Goal: Check status: Check status

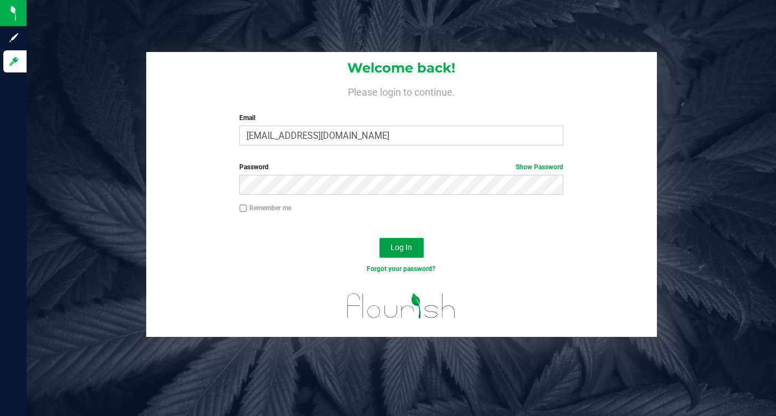
click at [400, 247] on span "Log In" at bounding box center [401, 247] width 22 height 9
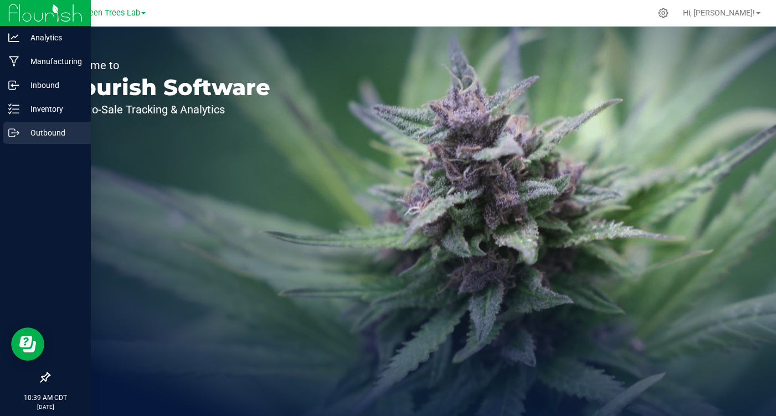
click at [13, 135] on icon at bounding box center [13, 132] width 11 height 11
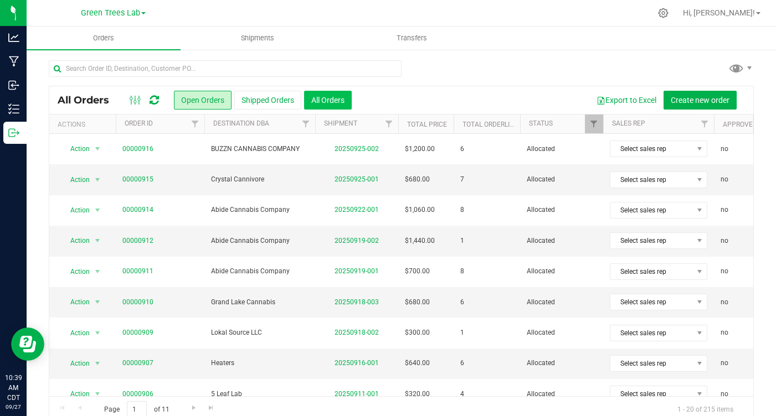
click at [321, 104] on button "All Orders" at bounding box center [328, 100] width 48 height 19
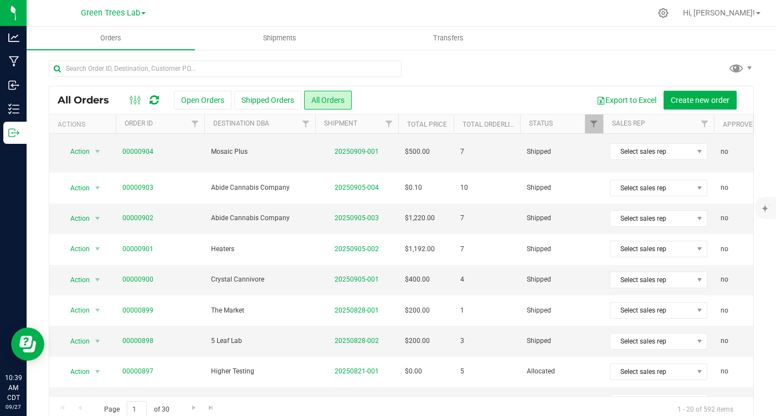
scroll to position [18, 0]
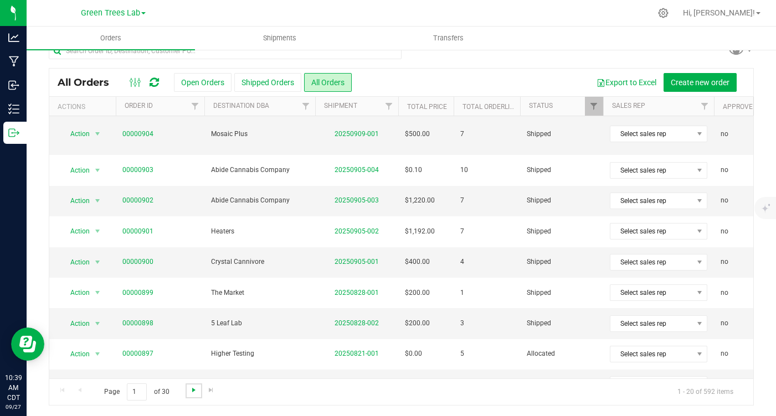
click at [194, 387] on span "Go to the next page" at bounding box center [193, 390] width 9 height 9
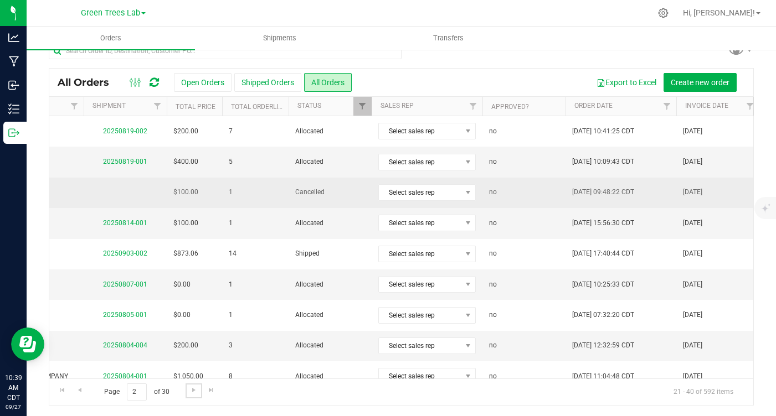
scroll to position [0, 0]
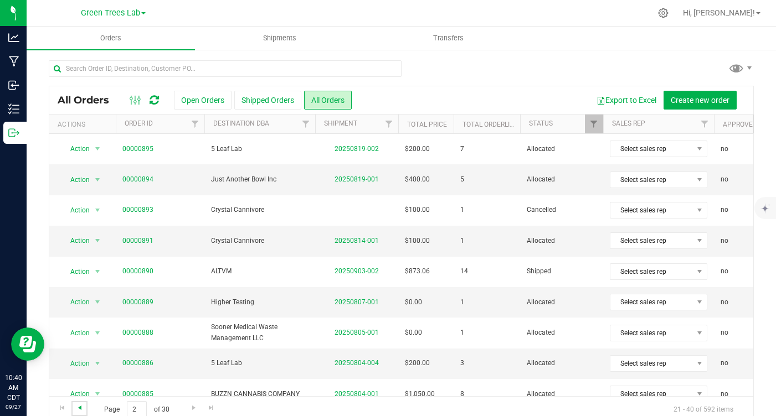
click at [82, 406] on span "Go to the previous page" at bounding box center [79, 408] width 9 height 9
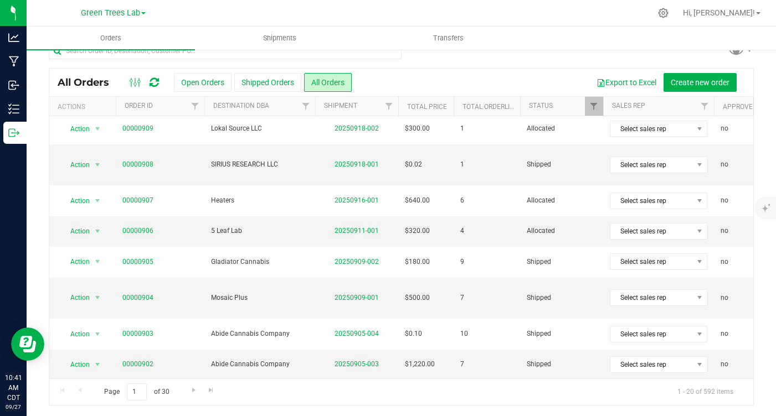
scroll to position [188, 0]
click at [746, 14] on span "Hi, [PERSON_NAME]!" at bounding box center [719, 12] width 72 height 9
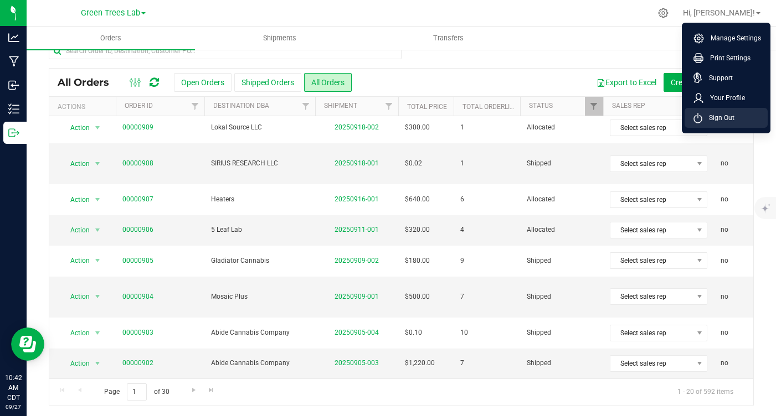
click at [730, 119] on span "Sign Out" at bounding box center [718, 117] width 32 height 11
